Goal: Find contact information: Find contact information

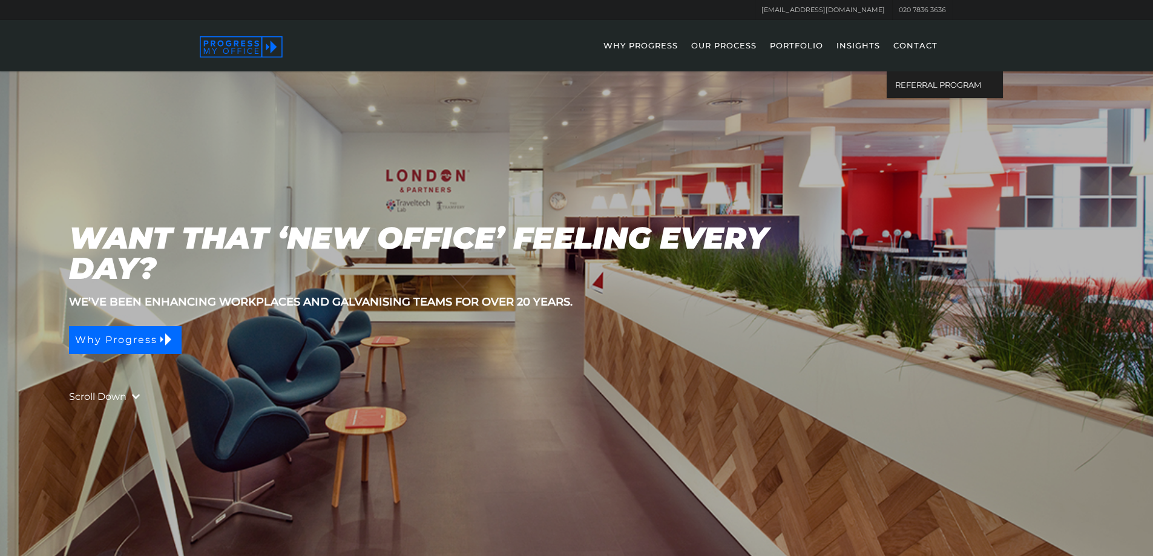
click at [903, 44] on link "CONTACT" at bounding box center [915, 53] width 56 height 35
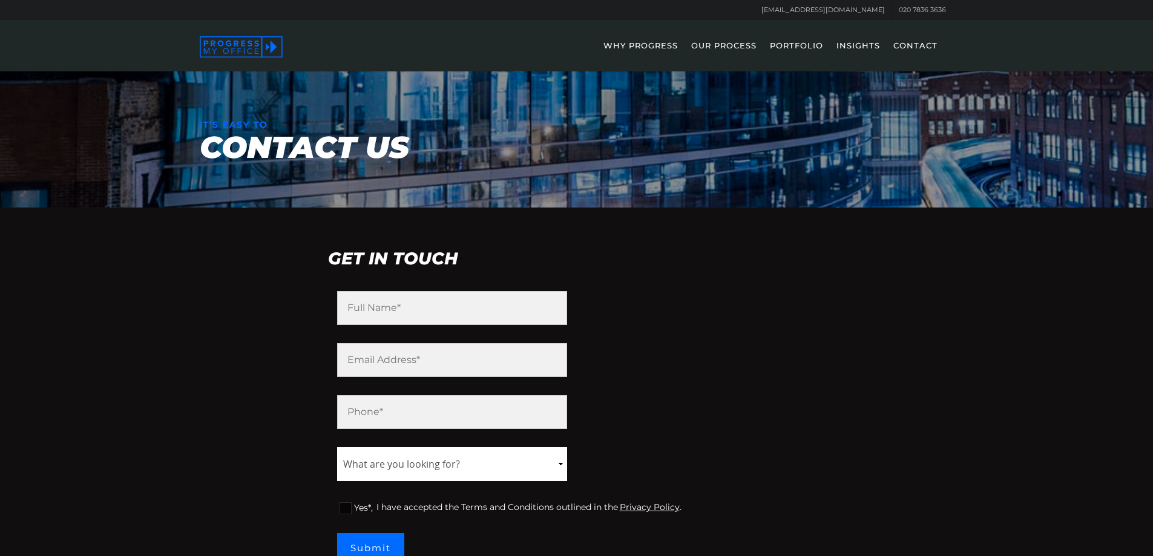
click at [712, 41] on link "OUR PROCESS" at bounding box center [723, 53] width 77 height 35
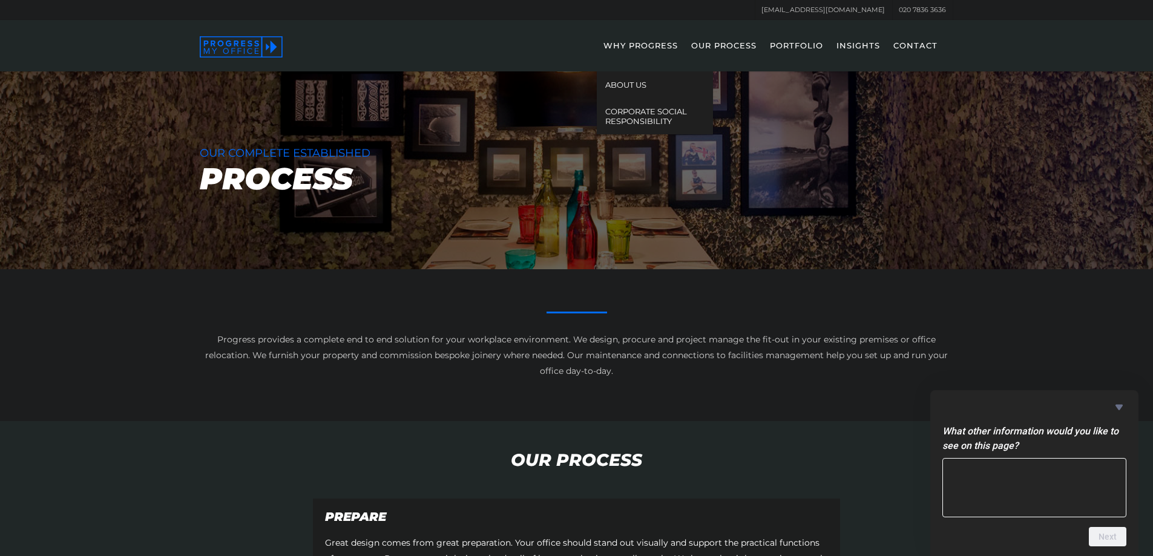
click at [792, 42] on link "PORTFOLIO" at bounding box center [796, 53] width 65 height 35
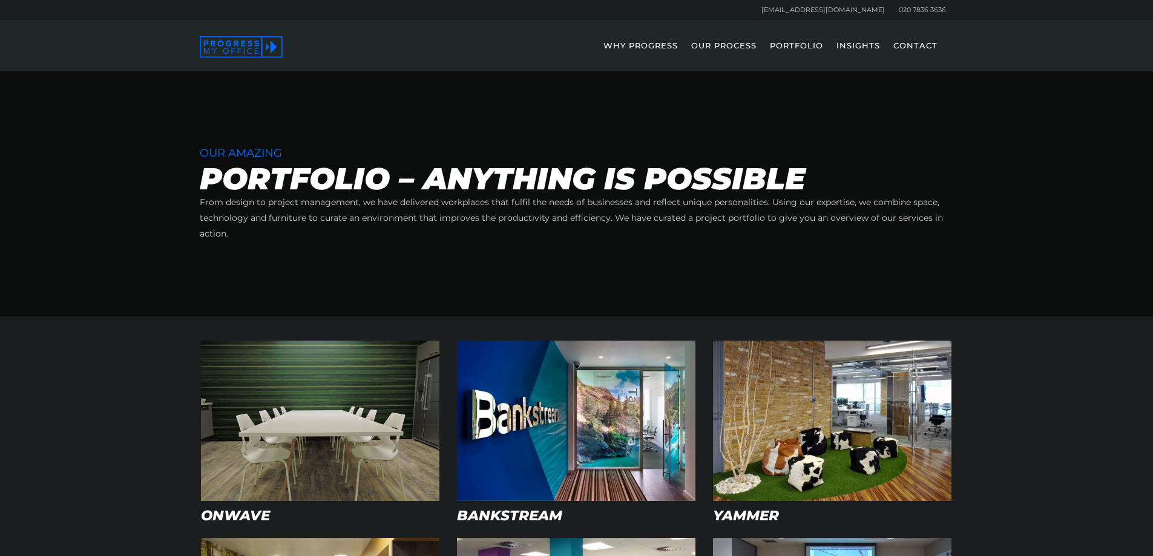
click at [738, 44] on link "OUR PROCESS" at bounding box center [723, 53] width 77 height 35
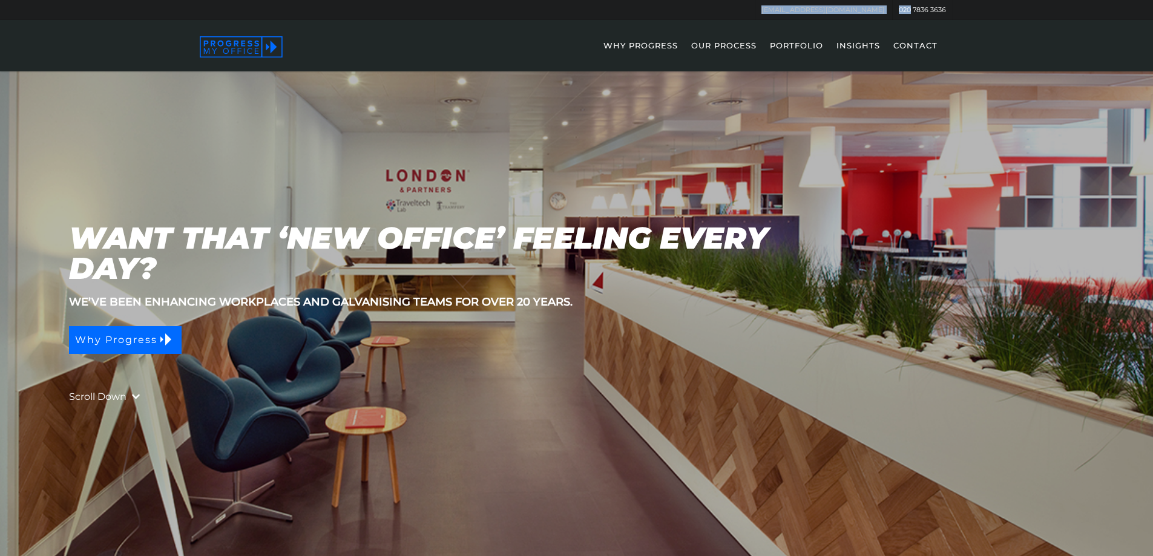
drag, startPoint x: 959, startPoint y: 9, endPoint x: 919, endPoint y: 7, distance: 40.0
click at [912, 8] on div "[EMAIL_ADDRESS][DOMAIN_NAME] 020 7836 3636" at bounding box center [576, 9] width 863 height 19
click at [992, 16] on div "[EMAIL_ADDRESS][DOMAIN_NAME] 020 7836 3636" at bounding box center [576, 9] width 863 height 19
drag, startPoint x: 976, startPoint y: 8, endPoint x: 933, endPoint y: 12, distance: 42.5
click at [933, 12] on div "[EMAIL_ADDRESS][DOMAIN_NAME] 020 7836 3636" at bounding box center [576, 9] width 863 height 19
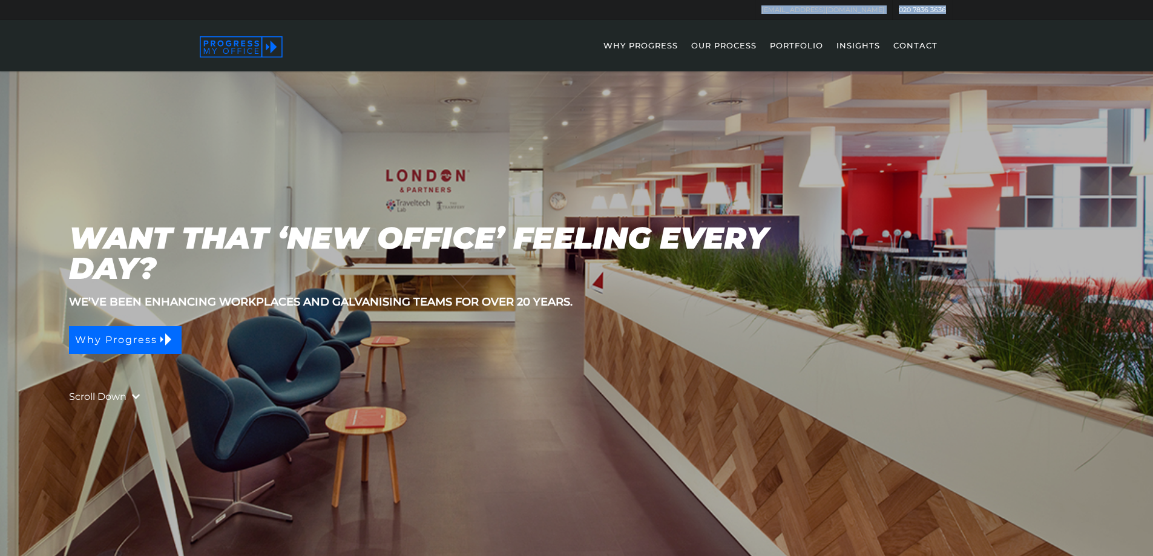
drag, startPoint x: 975, startPoint y: 9, endPoint x: 950, endPoint y: 15, distance: 25.0
click at [950, 15] on div "[EMAIL_ADDRESS][DOMAIN_NAME] 020 7836 3636" at bounding box center [576, 9] width 863 height 19
copy ul "[EMAIL_ADDRESS][DOMAIN_NAME] 020 7836 3636"
